Goal: Check status

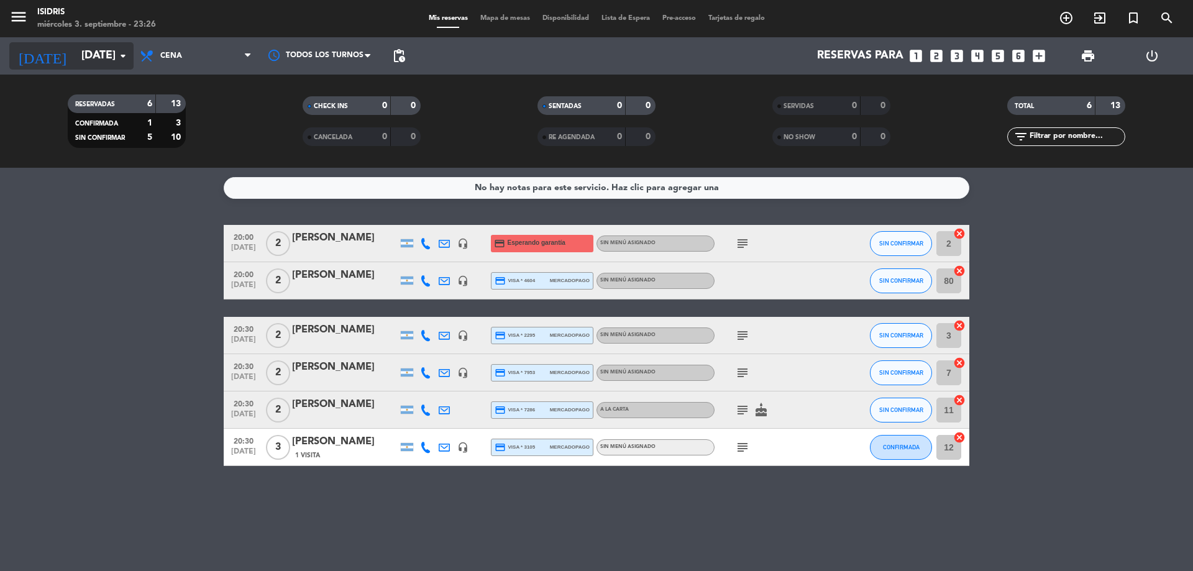
click at [109, 53] on input "[DATE]" at bounding box center [147, 56] width 144 height 25
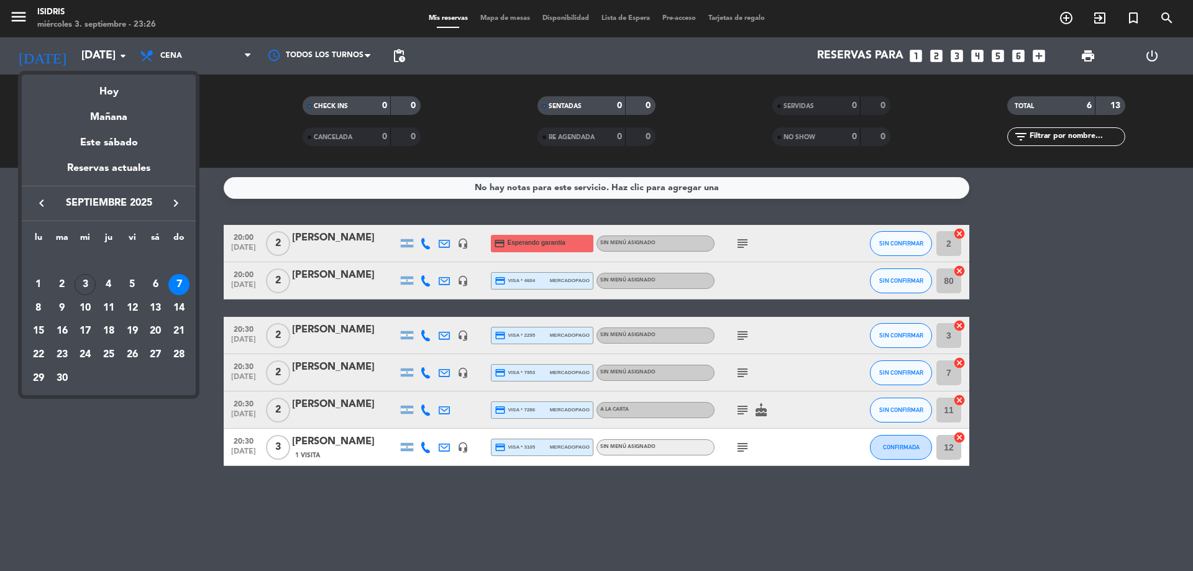
click at [117, 84] on div "Hoy" at bounding box center [109, 87] width 174 height 25
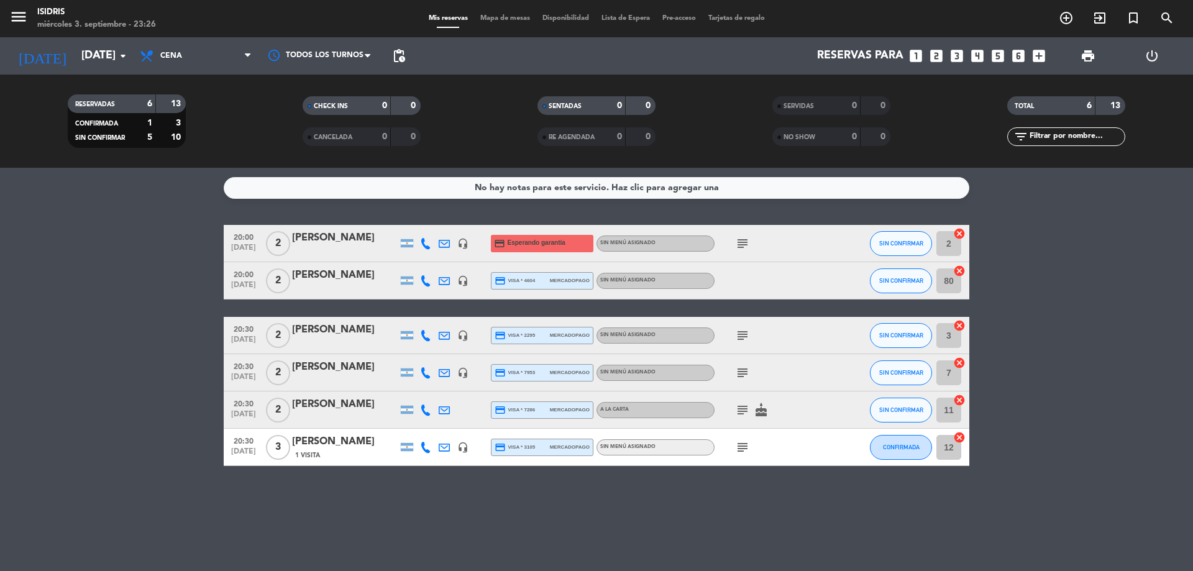
type input "[DATE]"
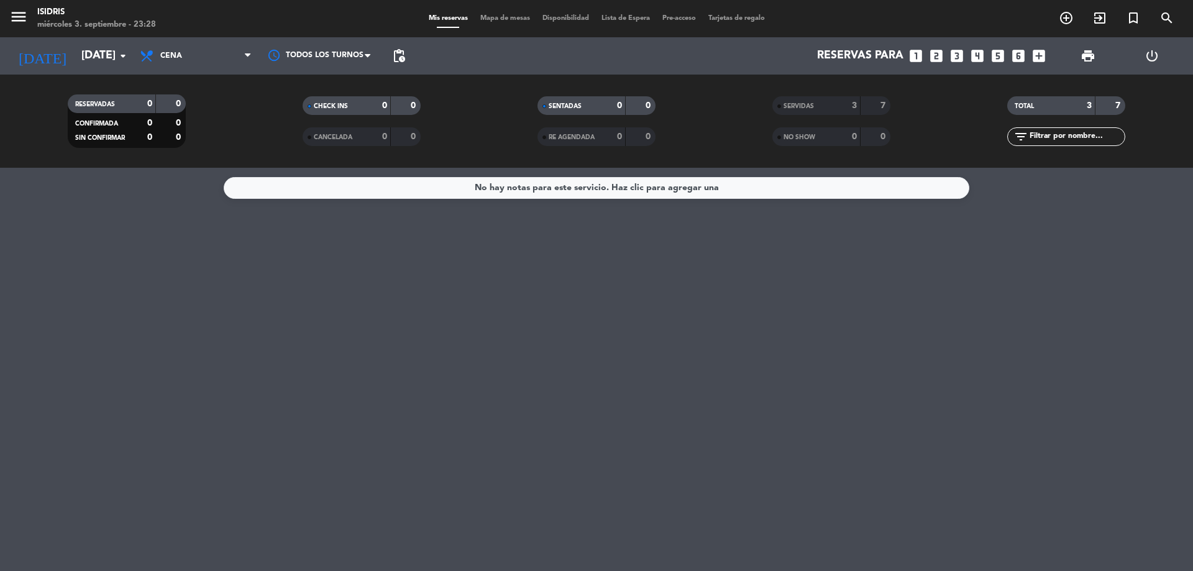
click at [862, 108] on div "SERVIDAS 3 7" at bounding box center [831, 105] width 118 height 19
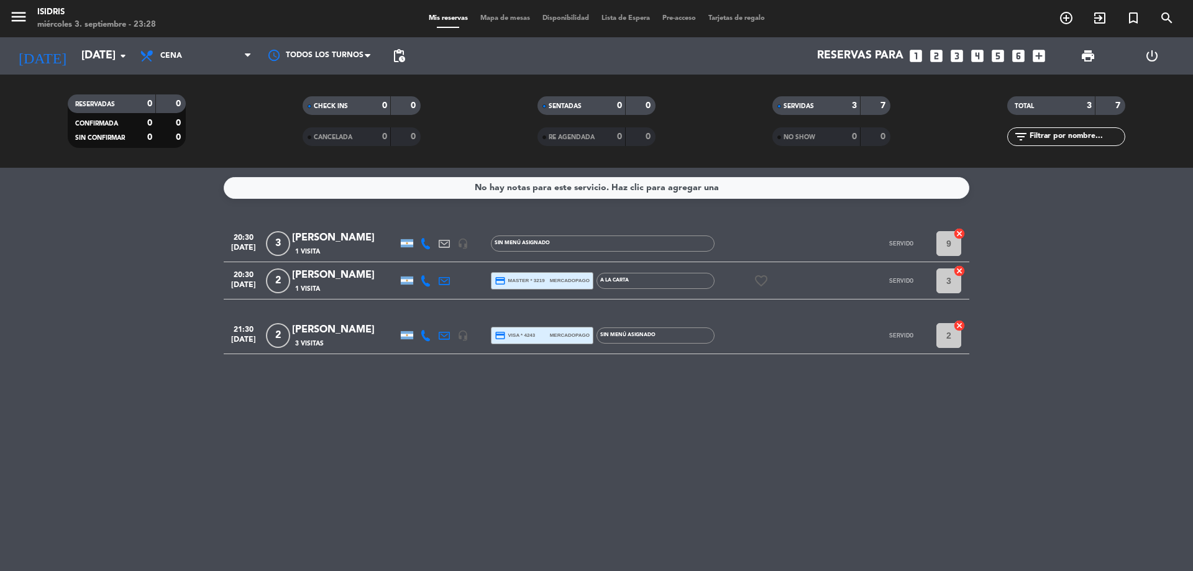
click at [426, 336] on icon at bounding box center [425, 335] width 11 height 11
click at [426, 322] on div "[PHONE_NUMBER] Copiar content_paste |" at bounding box center [432, 308] width 94 height 35
click at [432, 315] on span "content_paste" at bounding box center [436, 314] width 9 height 9
copy div "[PERSON_NAME] 1 Visita"
drag, startPoint x: 396, startPoint y: 225, endPoint x: 210, endPoint y: 0, distance: 292.2
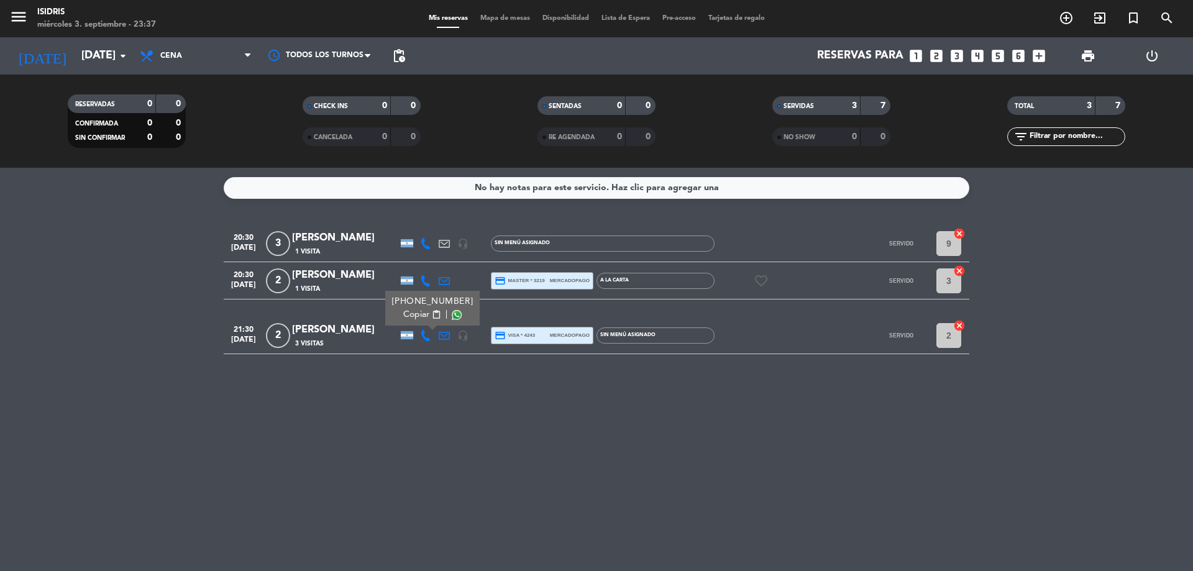
click at [278, 173] on div "No hay notas para este servicio. Haz clic para agregar una 20:30 [DATE] 3 [PERS…" at bounding box center [596, 369] width 1193 height 403
